Goal: Information Seeking & Learning: Learn about a topic

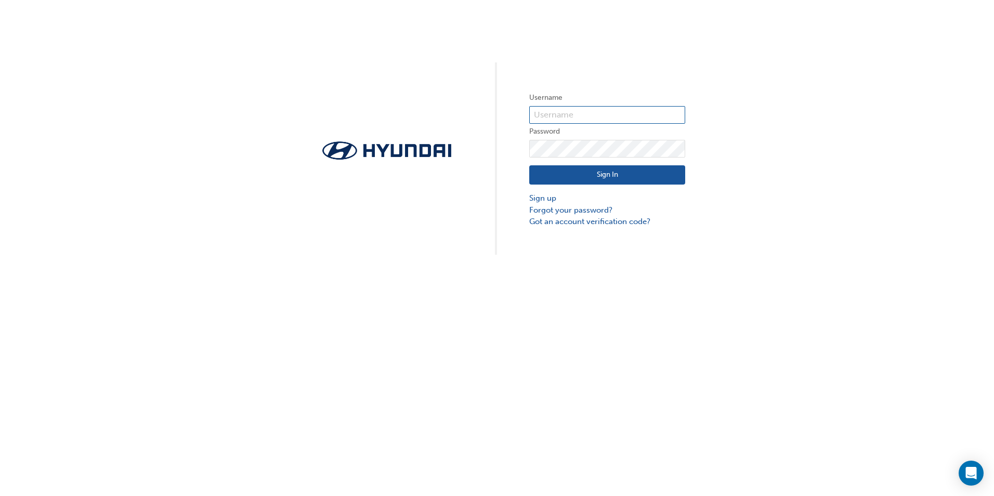
type input "36360"
click at [633, 175] on button "Sign In" at bounding box center [607, 175] width 156 height 20
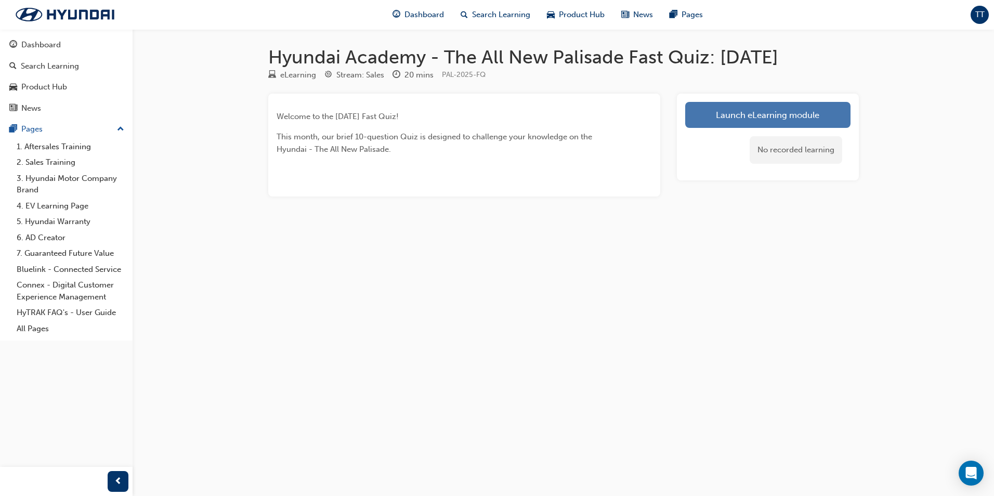
click at [728, 114] on link "Launch eLearning module" at bounding box center [767, 115] width 165 height 26
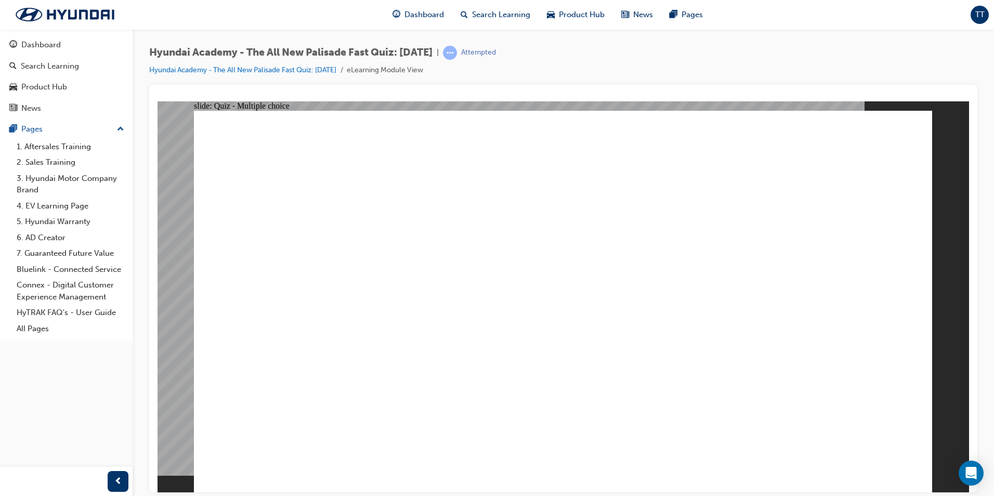
radio input "true"
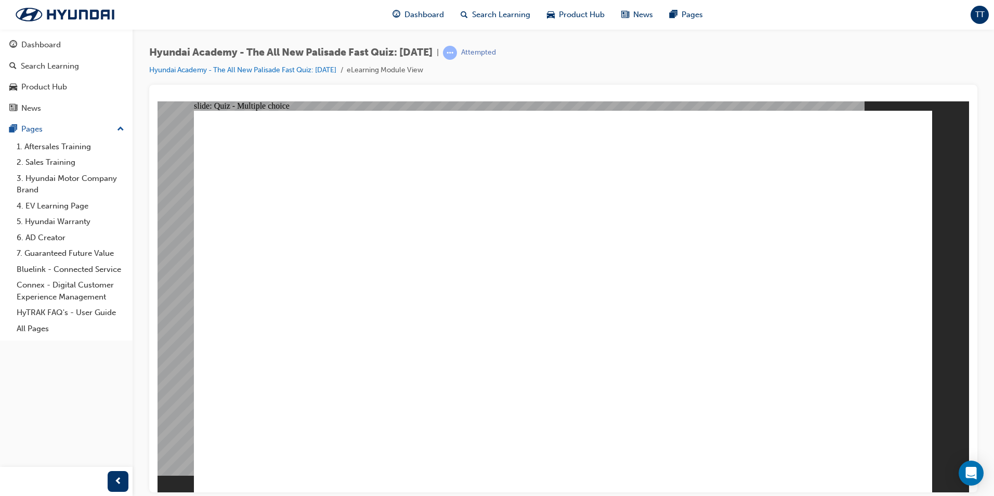
radio input "true"
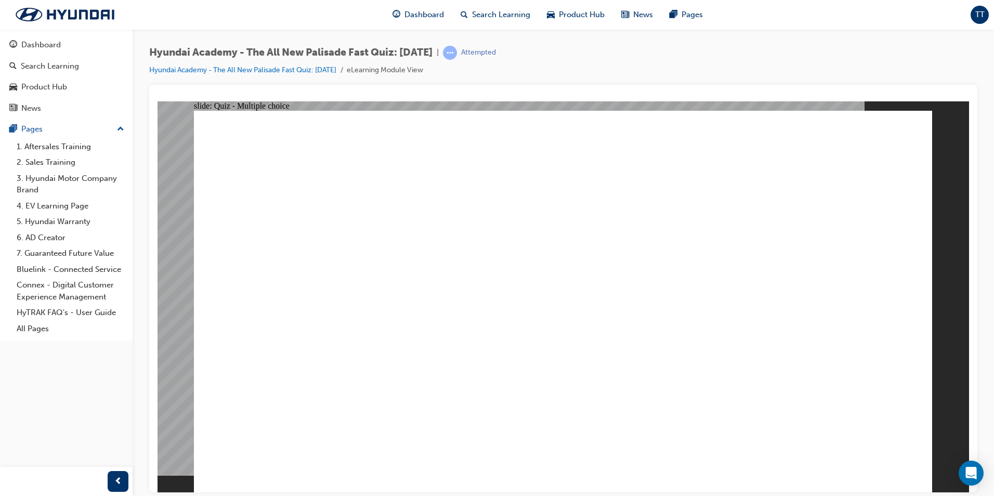
radio input "true"
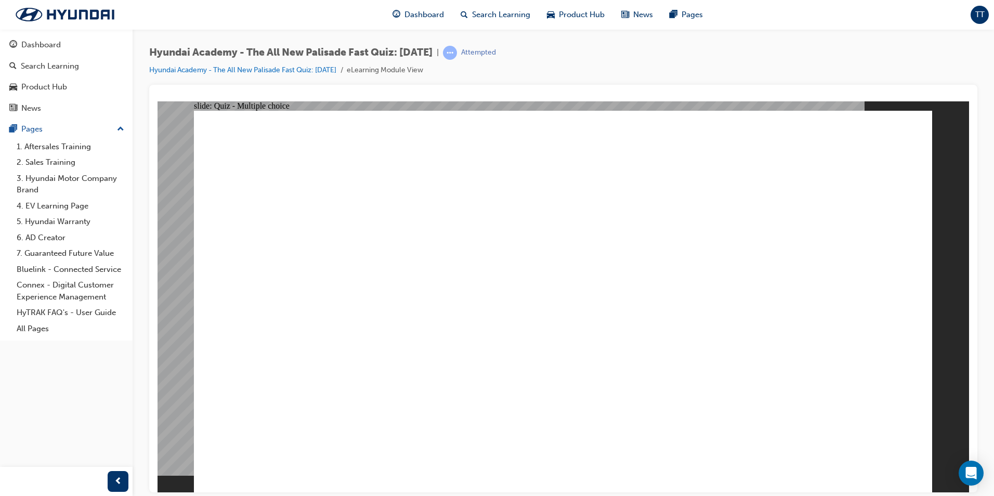
checkbox input "true"
radio input "true"
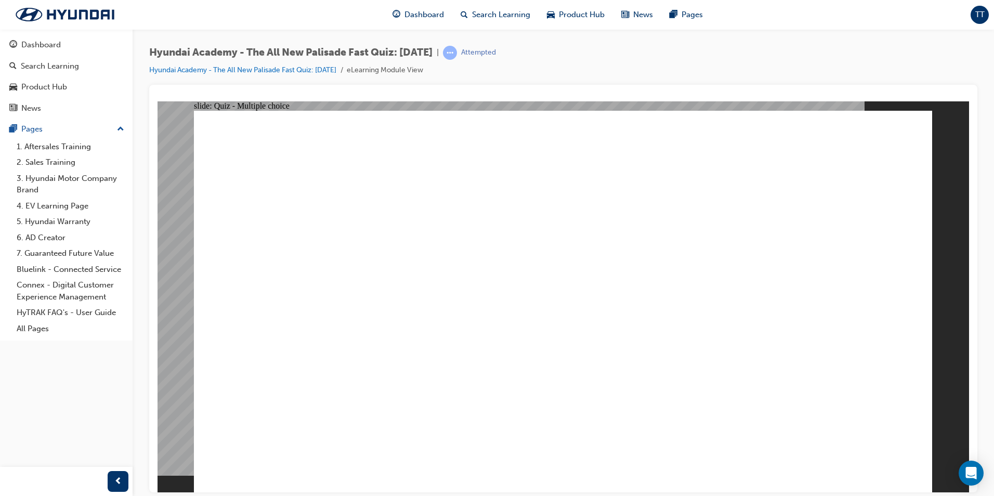
radio input "true"
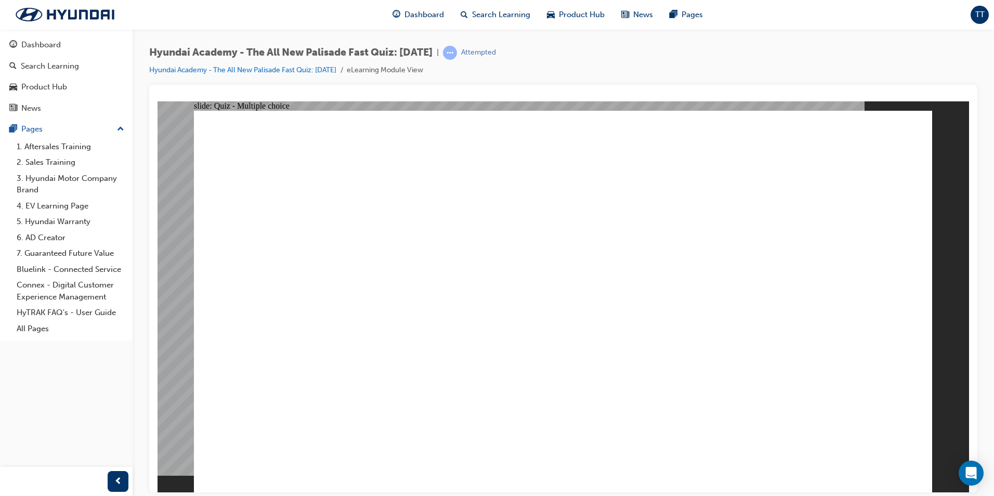
checkbox input "true"
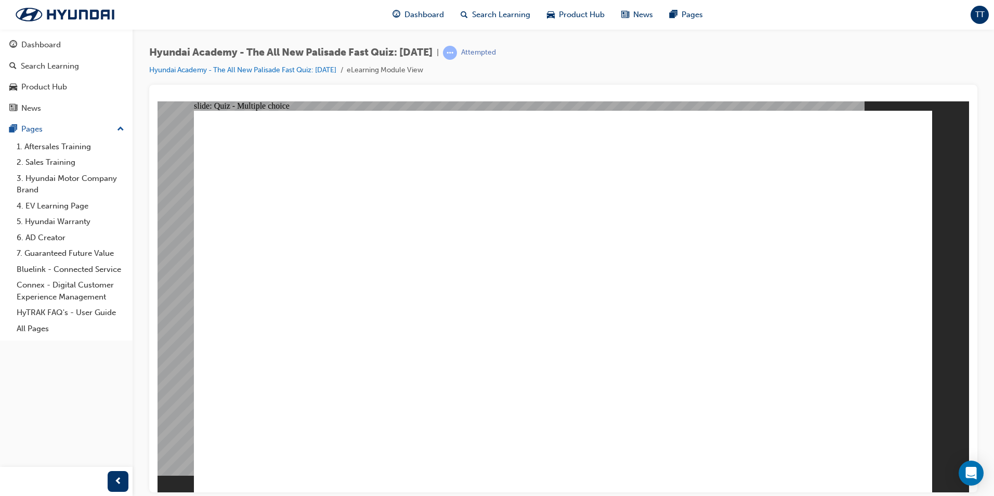
checkbox input "true"
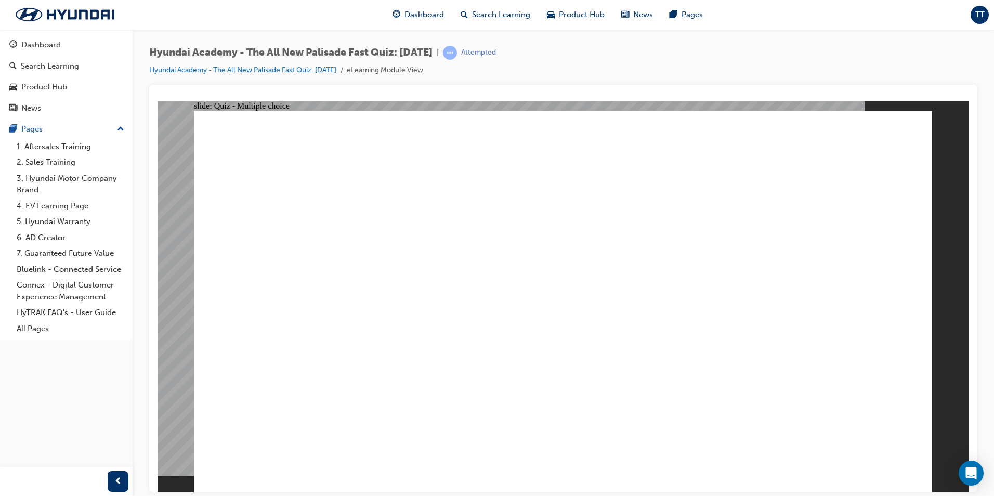
radio input "true"
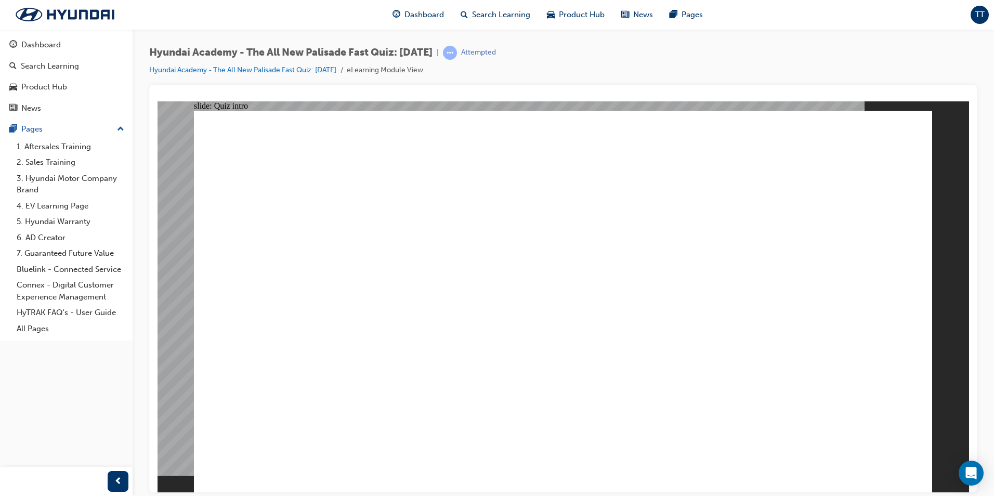
radio input "true"
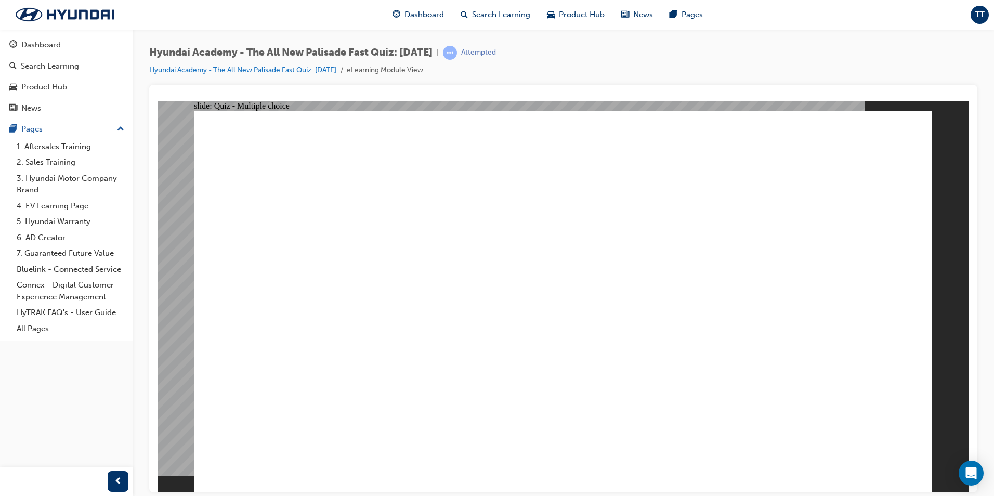
radio input "true"
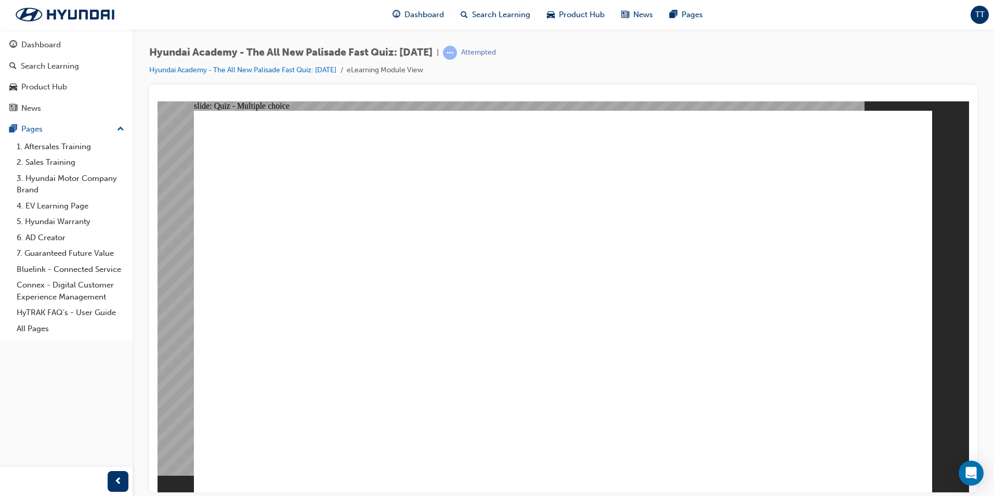
radio input "true"
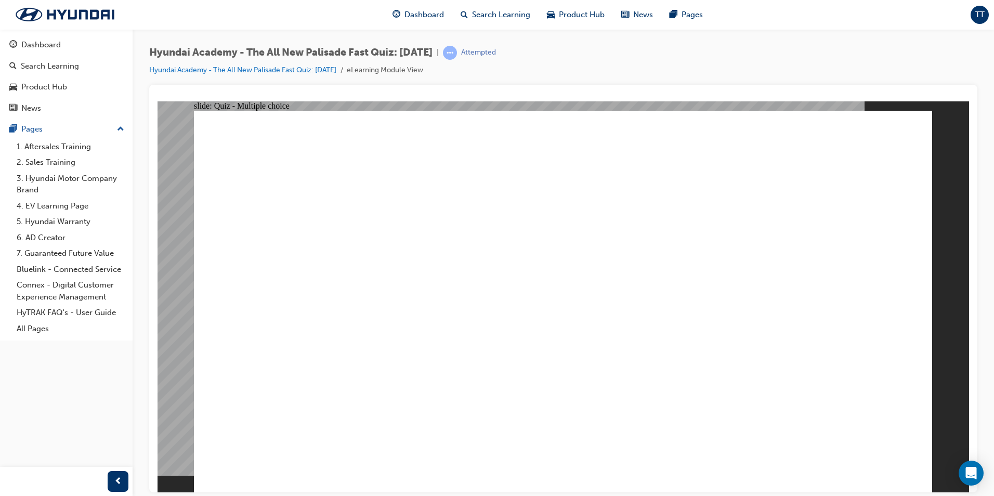
checkbox input "true"
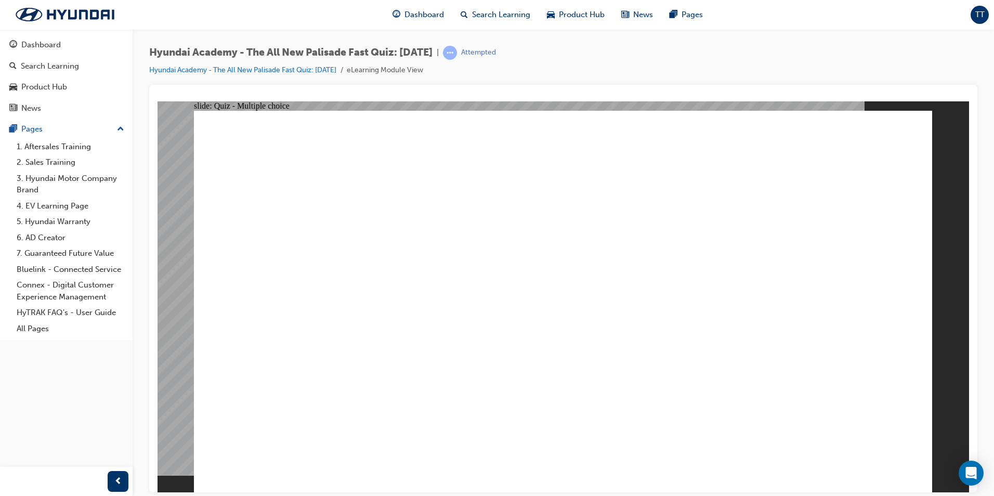
checkbox input "true"
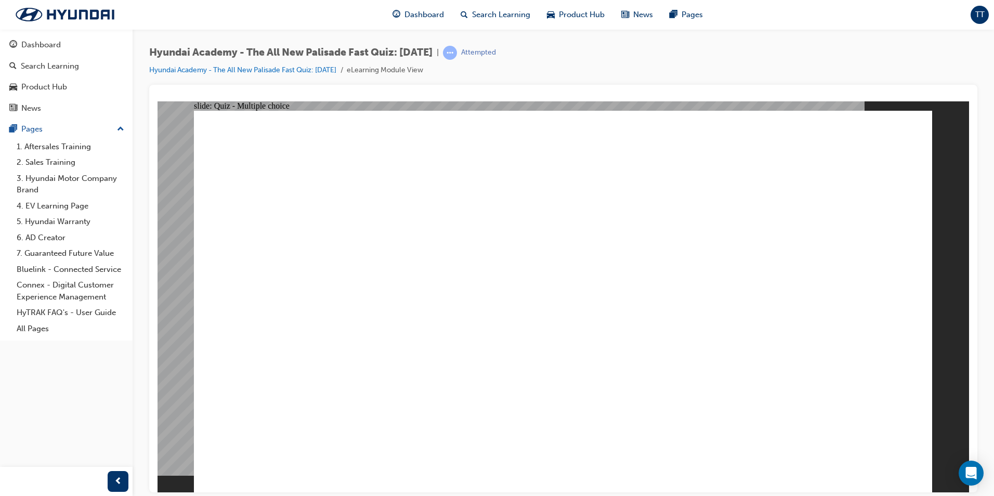
radio input "true"
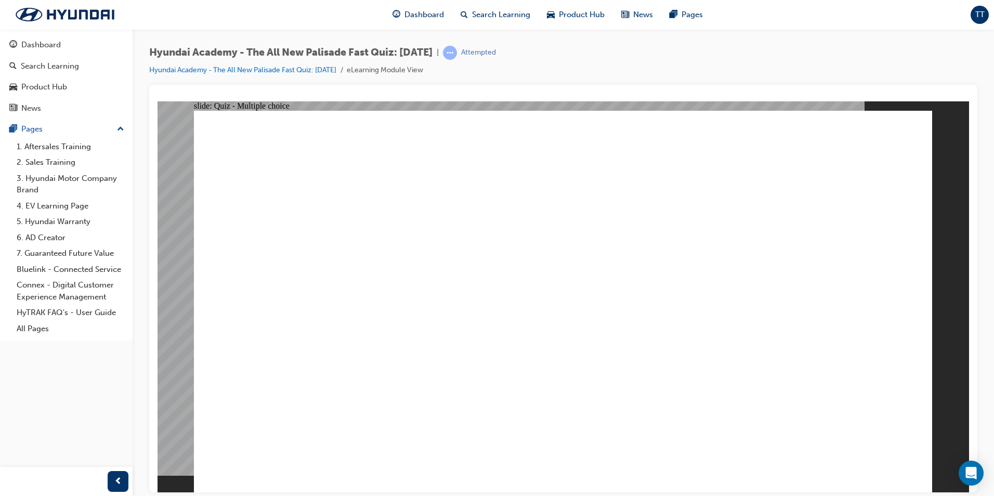
radio input "false"
radio input "true"
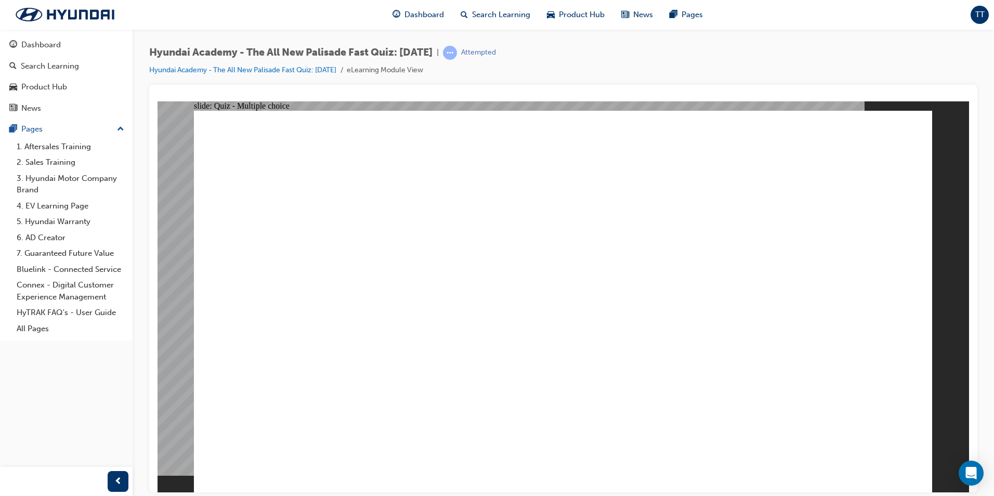
radio input "true"
checkbox input "true"
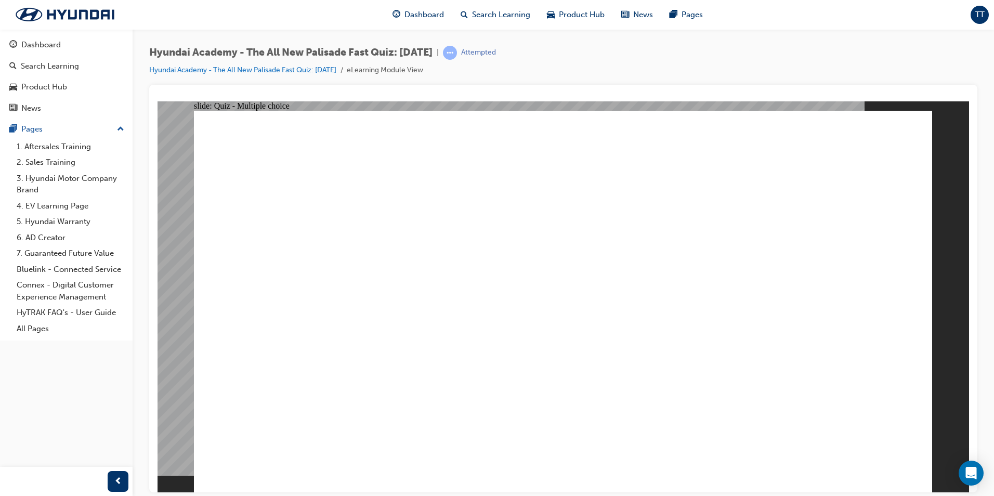
checkbox input "true"
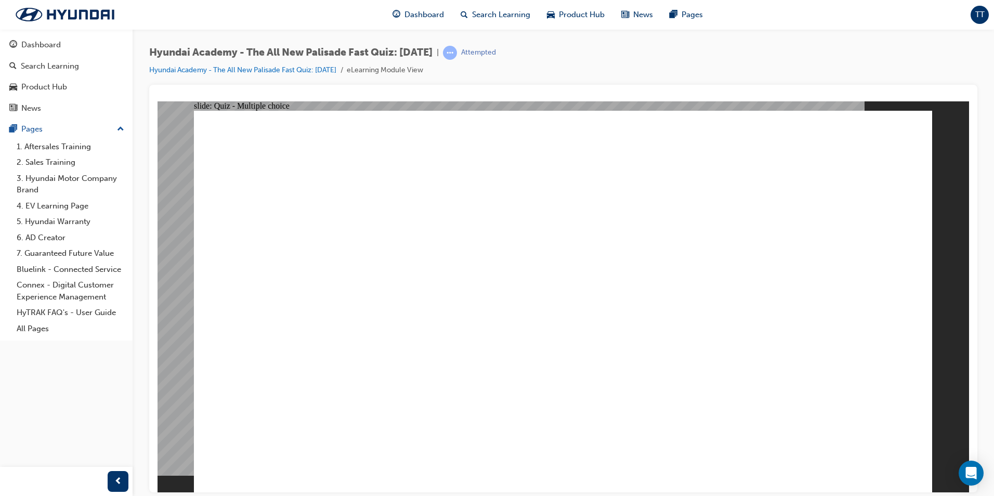
checkbox input "true"
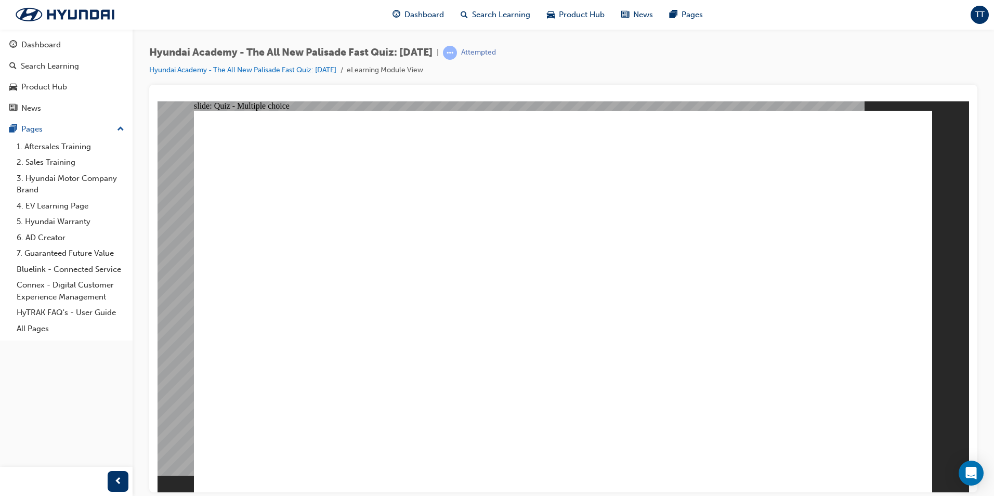
radio input "true"
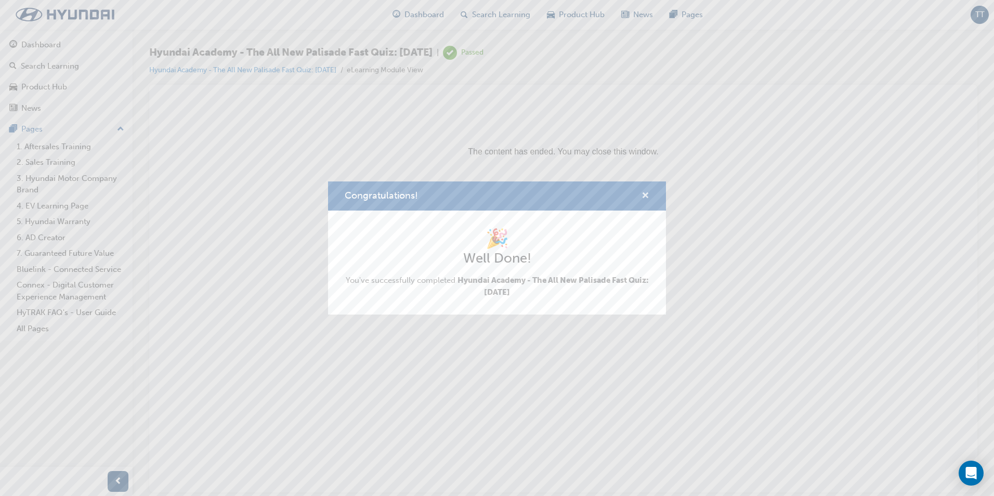
click at [645, 197] on span "cross-icon" at bounding box center [645, 196] width 8 height 9
